Goal: Information Seeking & Learning: Learn about a topic

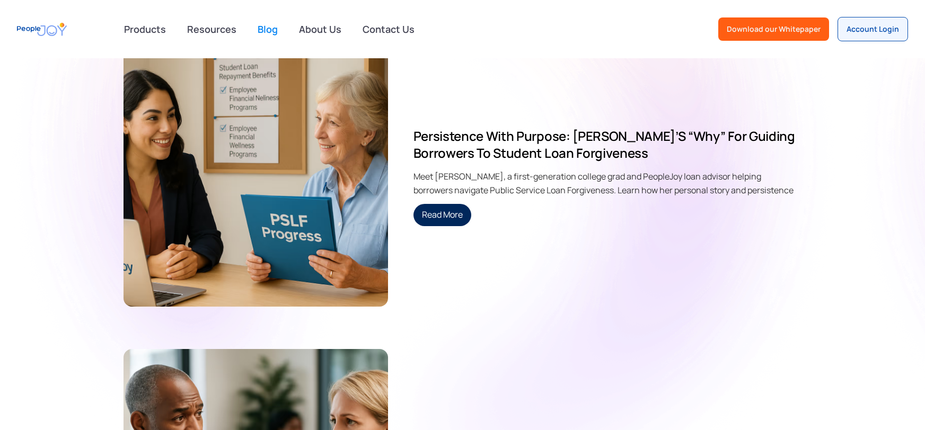
scroll to position [243, 0]
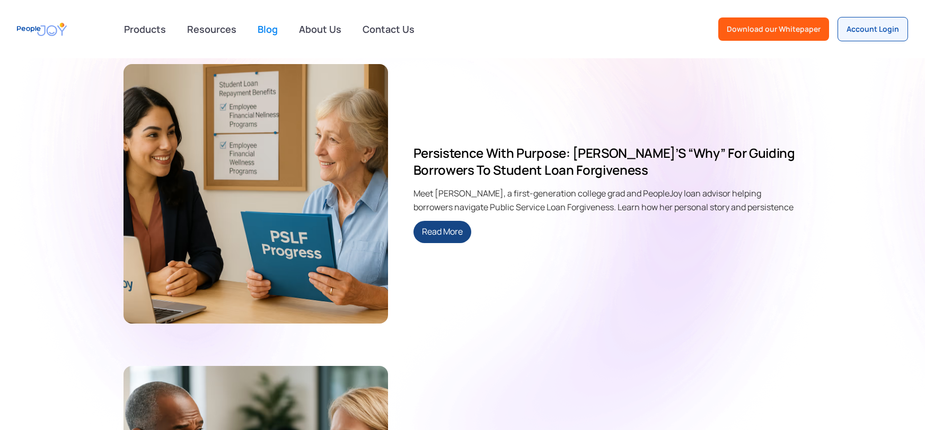
click at [443, 228] on link "Read More" at bounding box center [442, 232] width 58 height 22
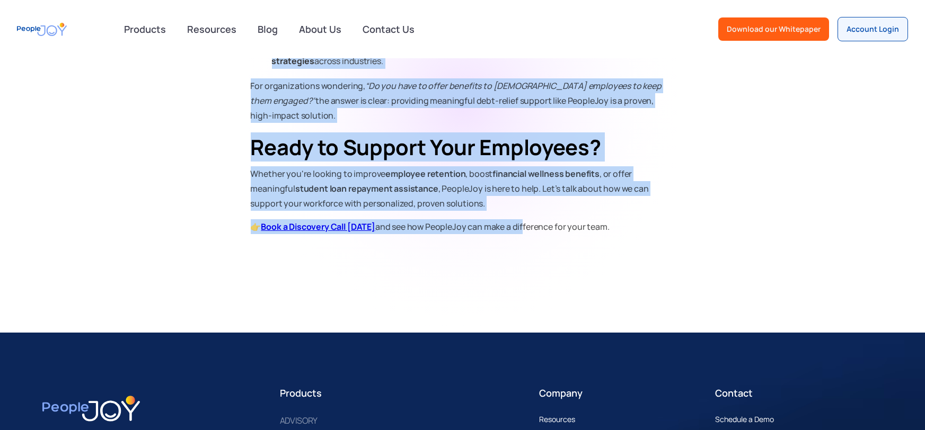
scroll to position [1465, 0]
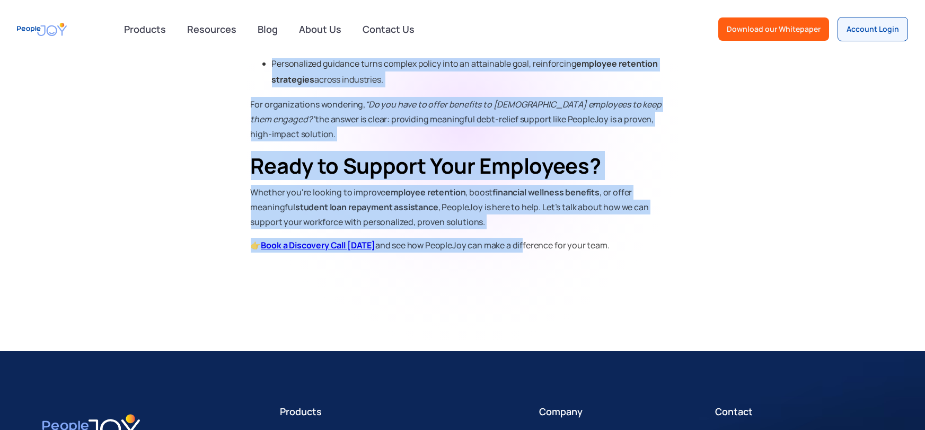
copy div "Helping employees conquer student loan debt isn’t just another line item in a l…"
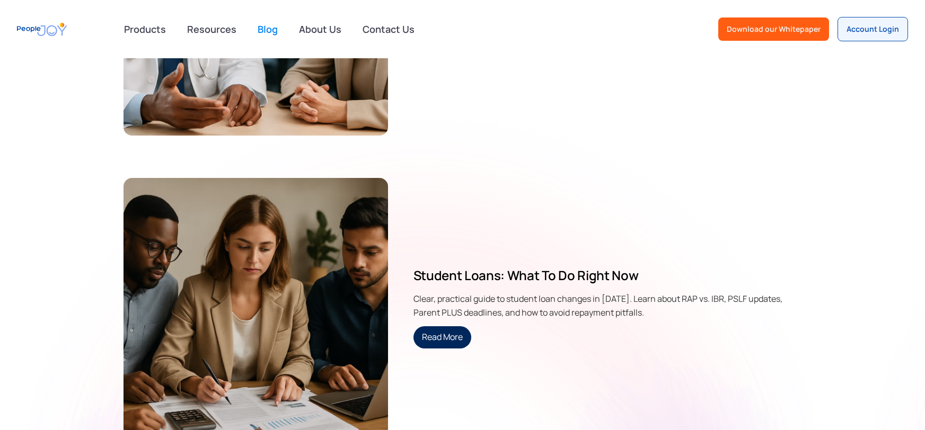
scroll to position [776, 0]
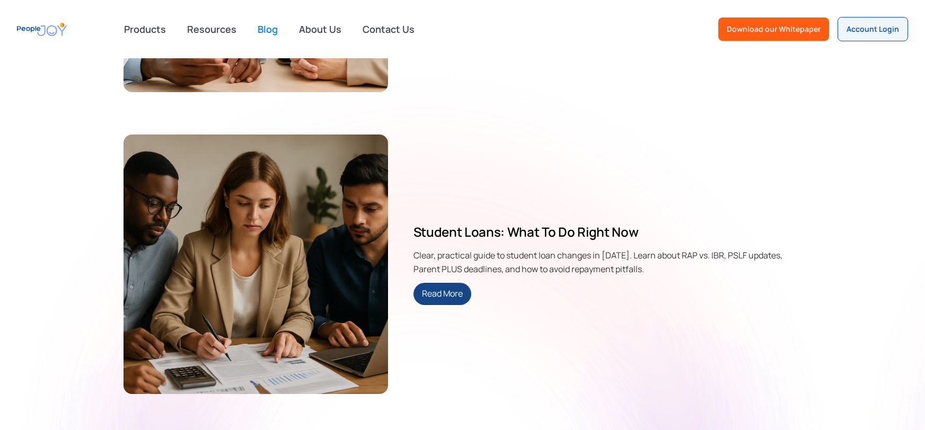
click at [446, 297] on link "Read More" at bounding box center [442, 294] width 58 height 22
